Goal: Ask a question

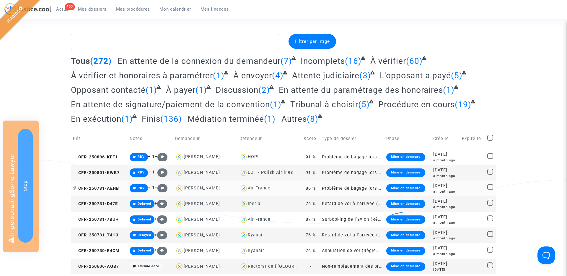
click at [109, 189] on span "CFR-250731-AEHB" at bounding box center [96, 188] width 46 height 5
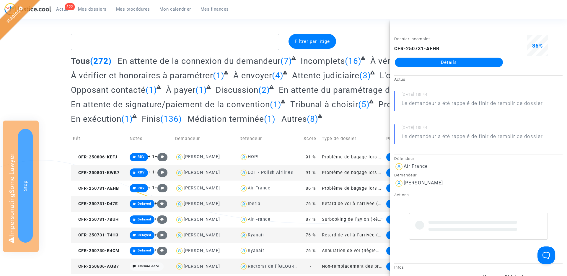
click at [470, 64] on link "Détails" at bounding box center [449, 62] width 108 height 9
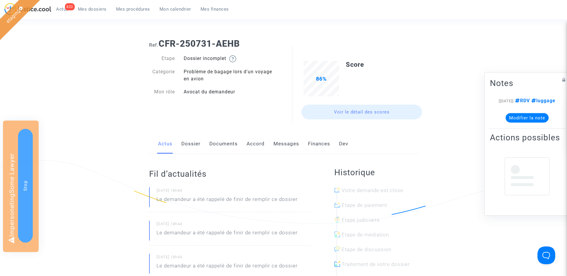
click at [191, 141] on link "Dossier" at bounding box center [190, 143] width 19 height 19
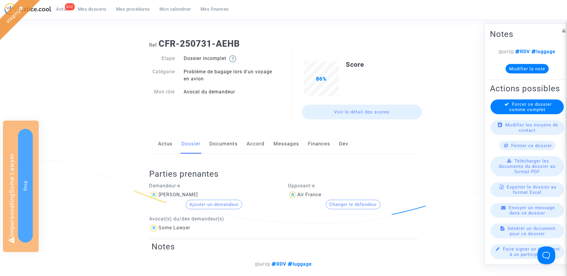
click at [93, 10] on span "Mes dossiers" at bounding box center [92, 8] width 29 height 5
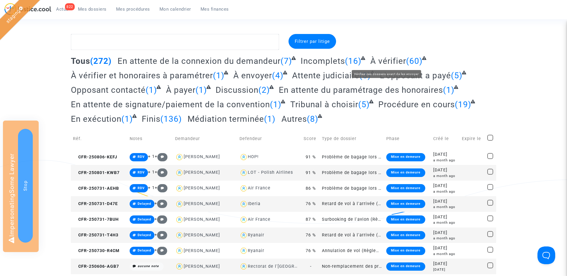
click at [380, 59] on span "À vérifier" at bounding box center [388, 61] width 36 height 10
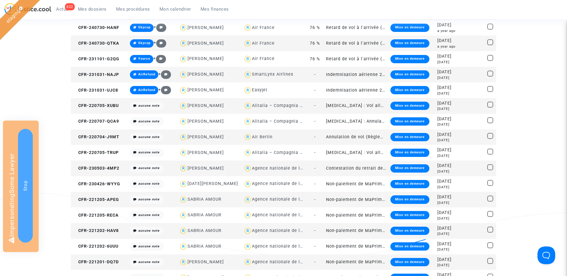
scroll to position [625, 0]
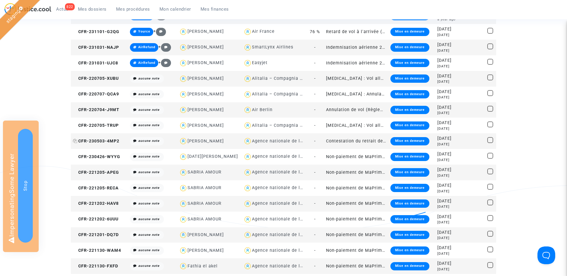
click at [75, 142] on icon at bounding box center [75, 141] width 4 height 4
click at [103, 142] on span "CFR-230503-4MP2" at bounding box center [96, 140] width 46 height 5
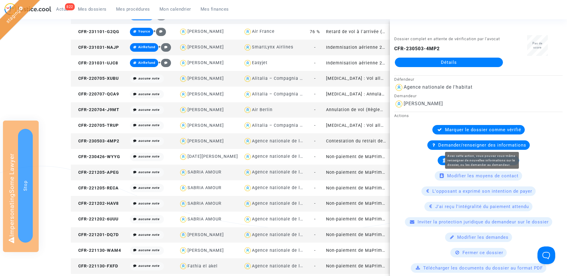
click at [460, 143] on span "Demander/renseigner des informations" at bounding box center [482, 144] width 88 height 5
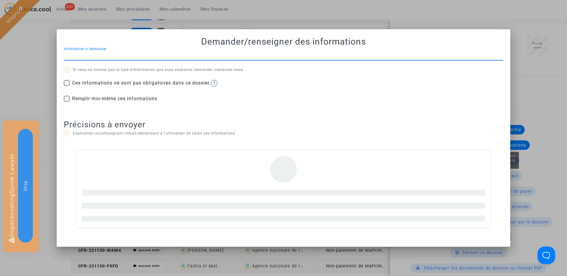
scroll to position [0, 0]
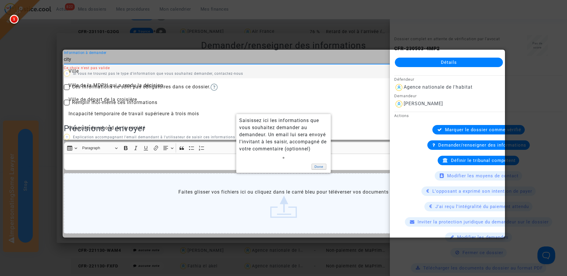
type input "city"
click at [322, 164] on link "Done" at bounding box center [318, 167] width 15 height 6
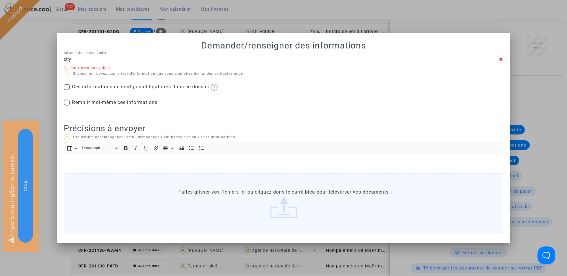
click at [155, 70] on p "? Si vous ne trouvez pas le type d'information que vous souhaitez demander, con…" at bounding box center [283, 73] width 439 height 7
click at [155, 66] on div at bounding box center [306, 68] width 393 height 4
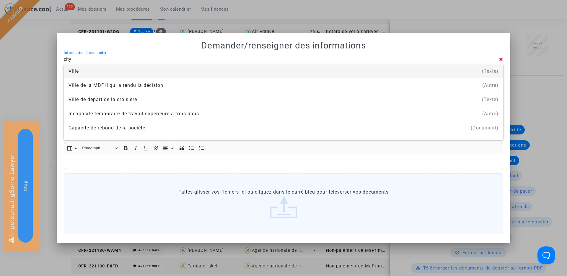
click at [152, 62] on input "city" at bounding box center [281, 59] width 435 height 5
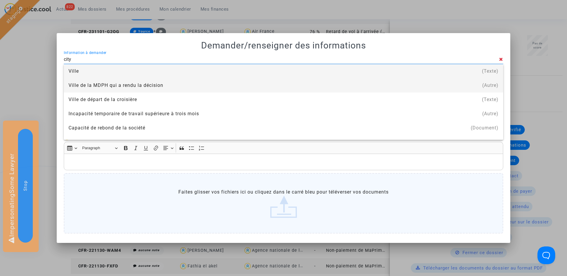
click at [145, 83] on div "Ville de la MDPH qui a rendu la décision" at bounding box center [283, 85] width 430 height 14
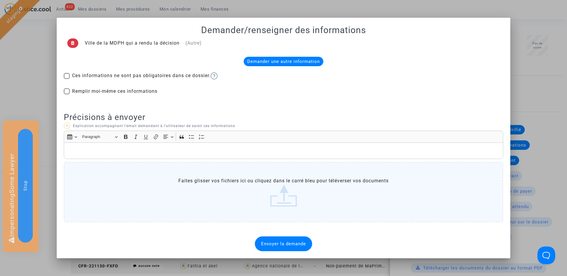
click at [282, 244] on span "Envoyer la demande" at bounding box center [283, 243] width 45 height 5
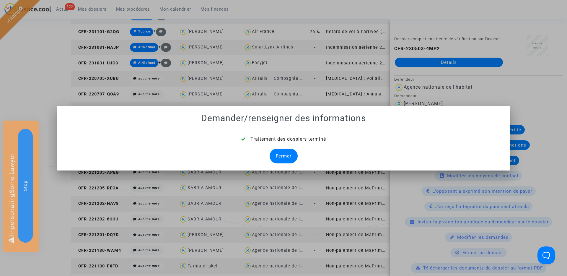
click at [281, 153] on div "Fermer" at bounding box center [283, 155] width 28 height 15
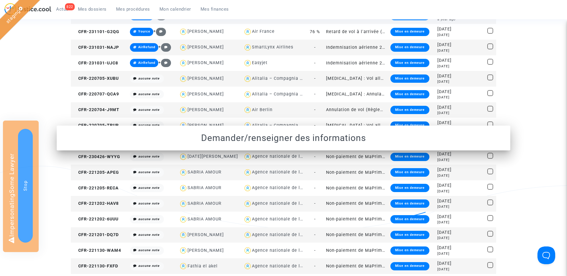
scroll to position [625, 0]
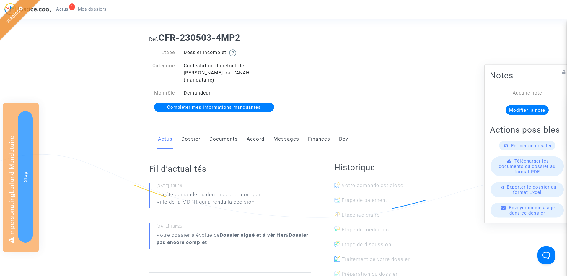
scroll to position [6, 0]
click at [194, 104] on link "Compléter mes informations manquantes" at bounding box center [214, 106] width 120 height 9
